Goal: Find specific page/section: Find specific page/section

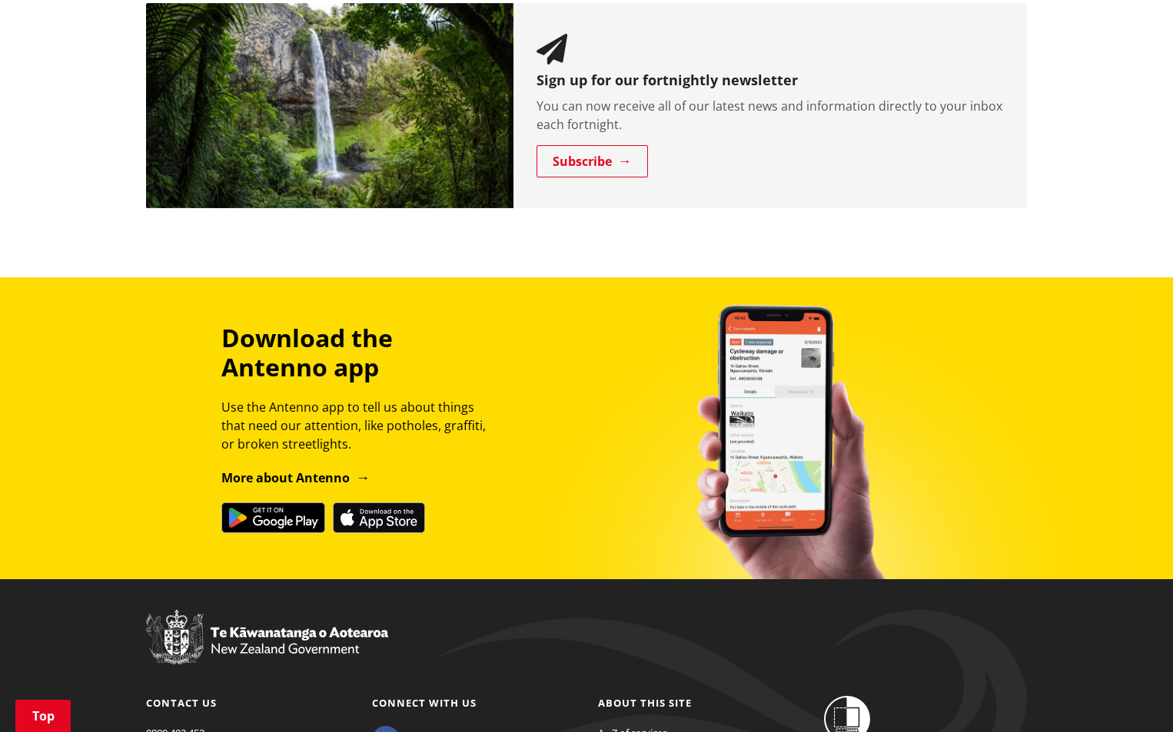
scroll to position [1729, 0]
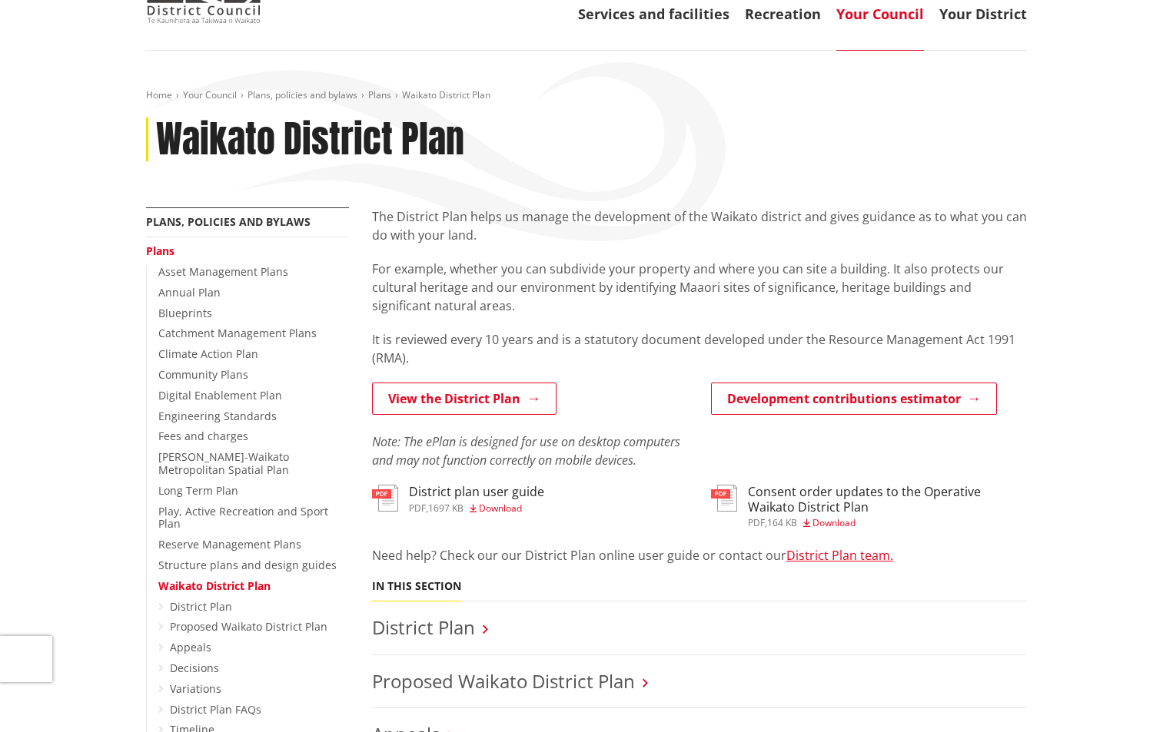
scroll to position [154, 0]
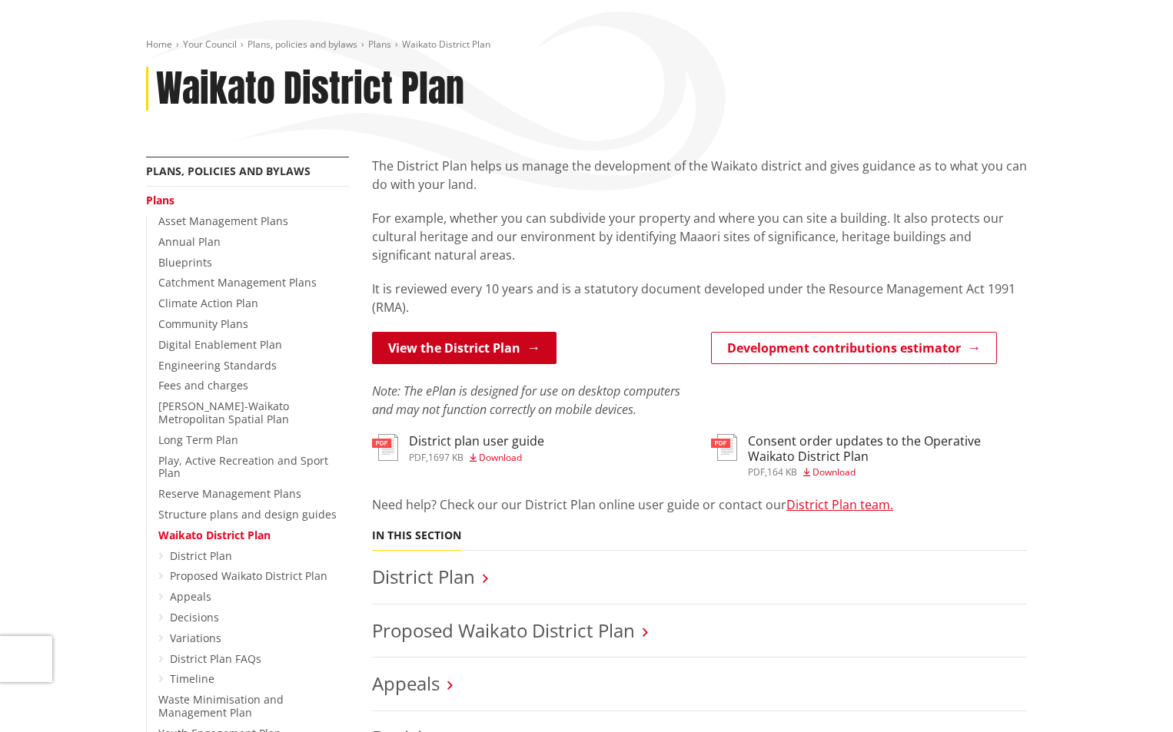
click at [440, 351] on link "View the District Plan" at bounding box center [464, 348] width 184 height 32
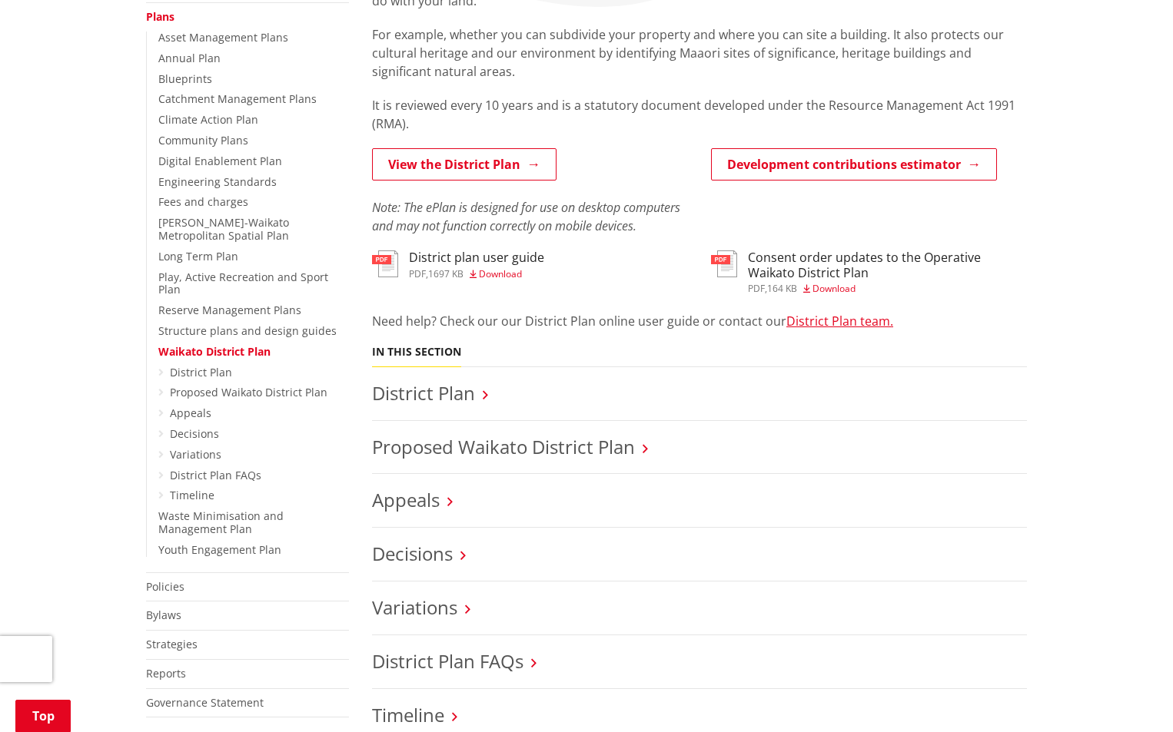
scroll to position [384, 0]
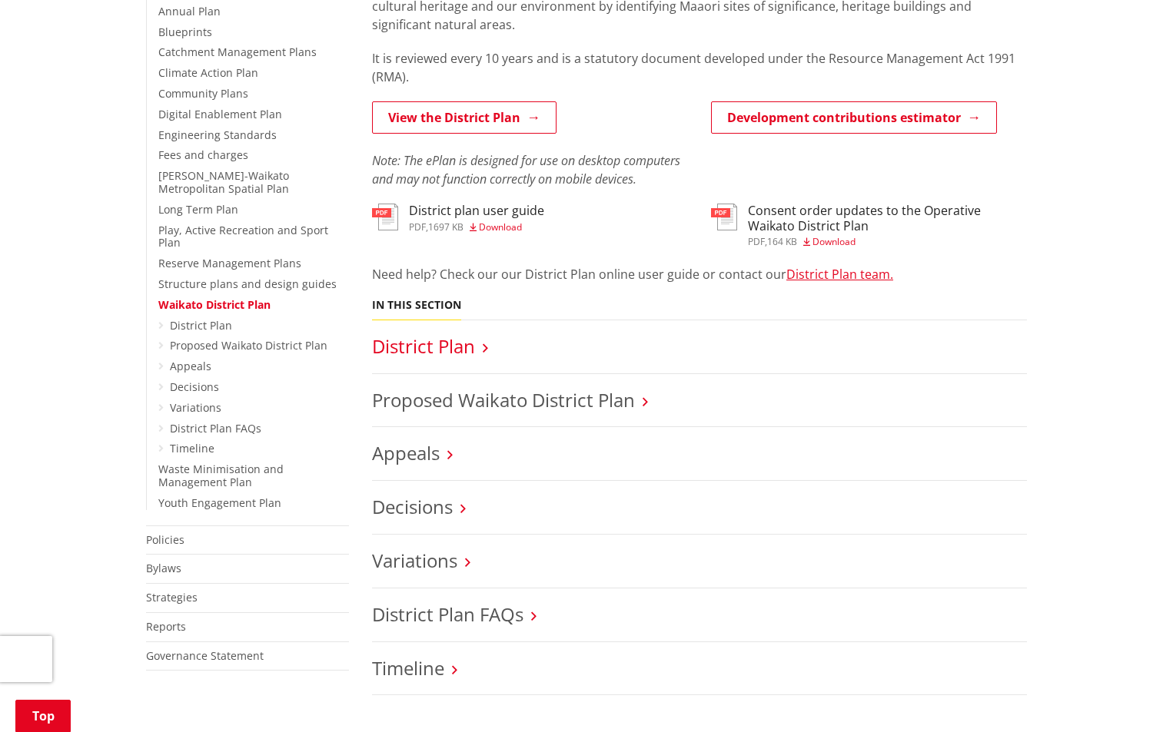
click at [447, 347] on link "District Plan" at bounding box center [423, 346] width 103 height 25
